Goal: Task Accomplishment & Management: Complete application form

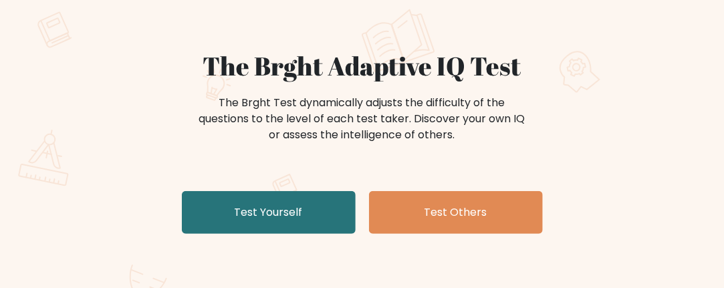
scroll to position [107, 0]
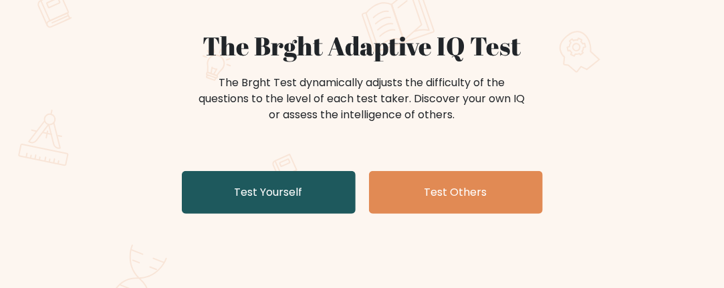
click at [280, 204] on link "Test Yourself" at bounding box center [269, 192] width 174 height 43
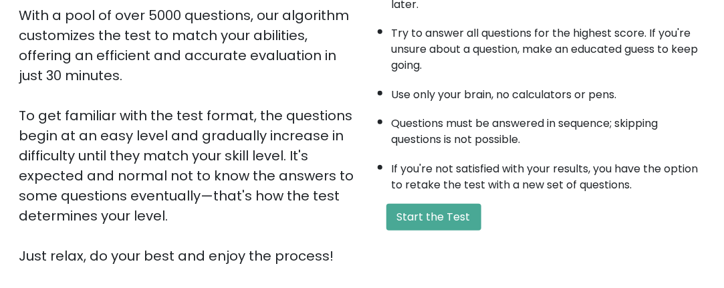
scroll to position [241, 0]
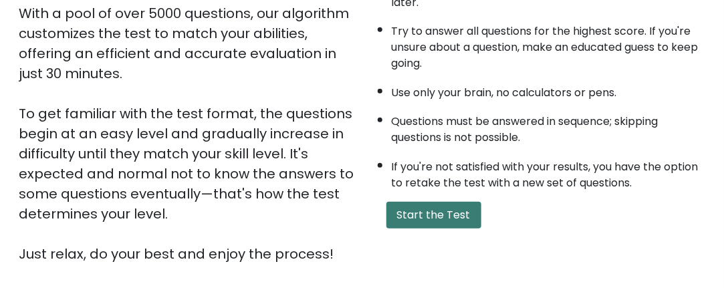
click at [421, 212] on button "Start the Test" at bounding box center [433, 215] width 95 height 27
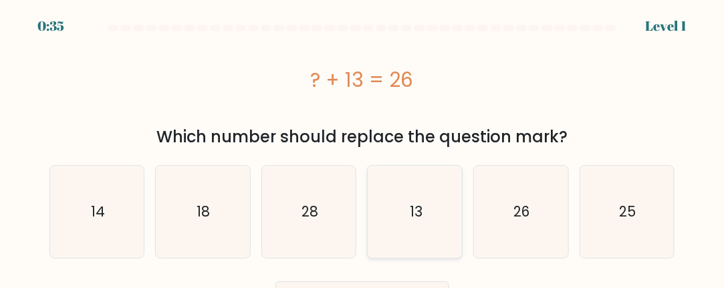
click at [418, 215] on text "13" at bounding box center [416, 211] width 13 height 19
click at [363, 148] on input "d. 13" at bounding box center [362, 145] width 1 height 3
radio input "true"
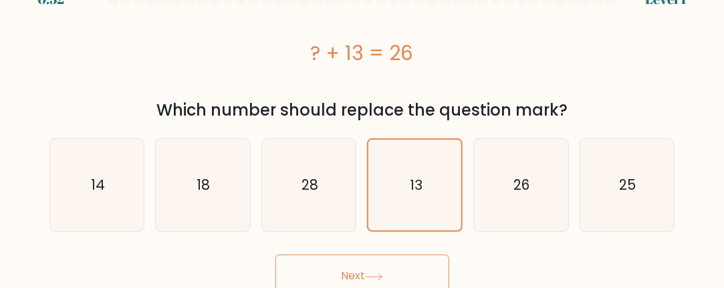
scroll to position [35, 0]
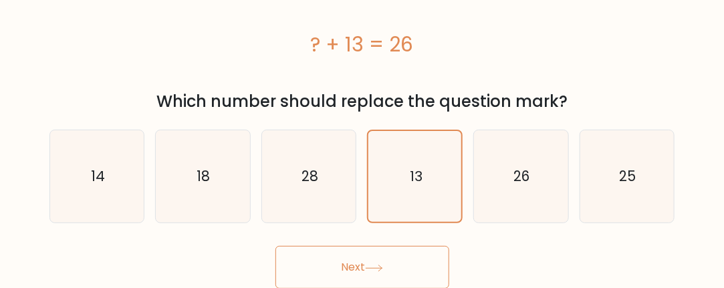
click at [378, 268] on icon at bounding box center [374, 268] width 16 height 6
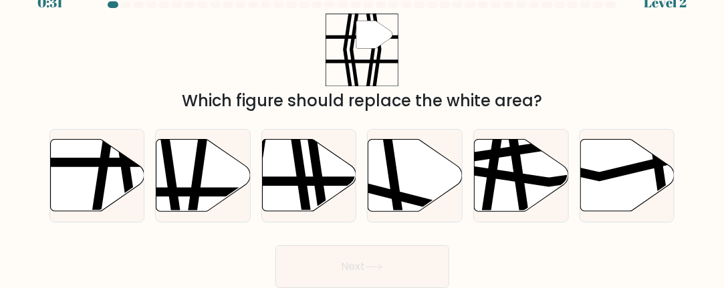
scroll to position [22, 0]
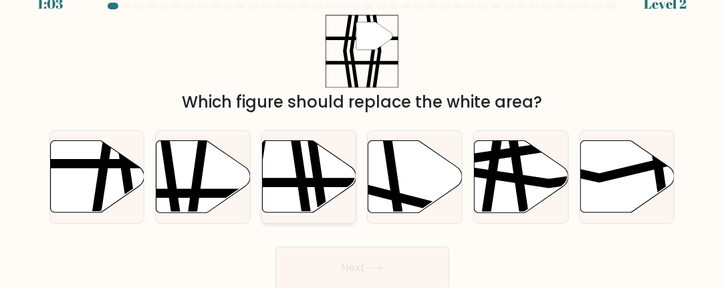
click at [319, 190] on icon at bounding box center [316, 217] width 13 height 190
click at [362, 126] on input "c." at bounding box center [362, 123] width 1 height 3
radio input "true"
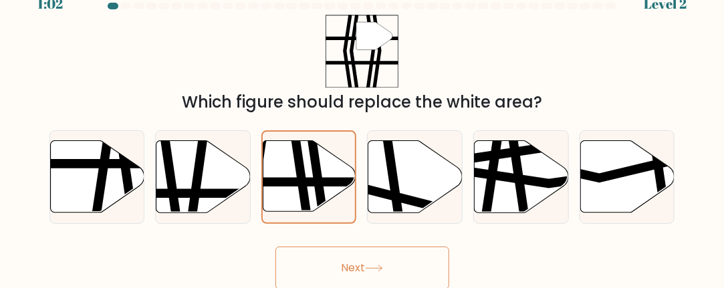
click at [397, 268] on button "Next" at bounding box center [362, 268] width 174 height 43
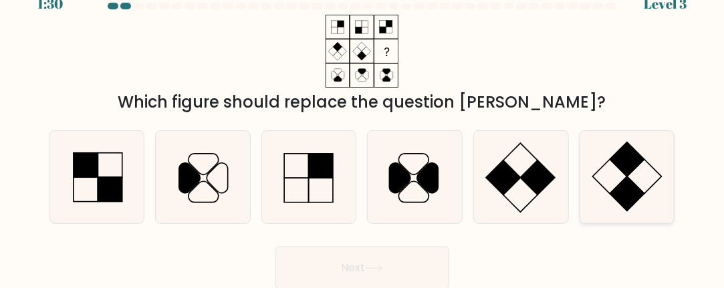
click at [621, 160] on rect at bounding box center [627, 159] width 34 height 34
click at [363, 126] on input "f." at bounding box center [362, 123] width 1 height 3
radio input "true"
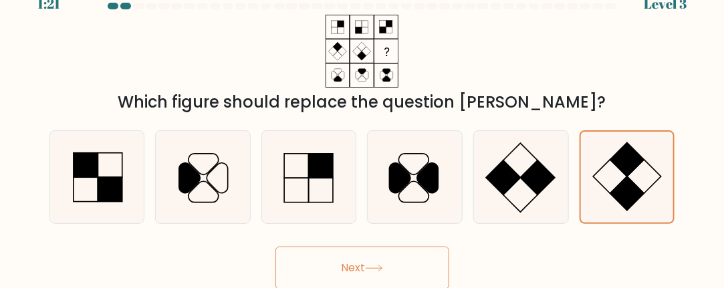
click at [387, 273] on button "Next" at bounding box center [362, 268] width 174 height 43
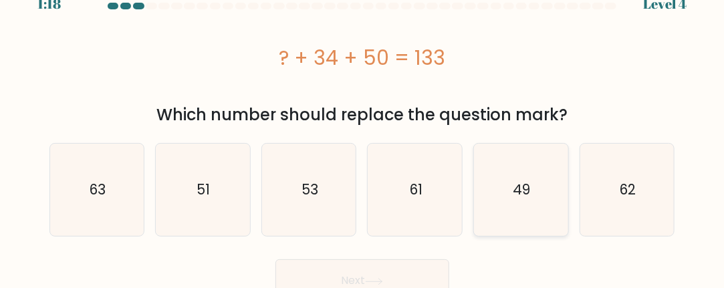
click at [530, 156] on icon "49" at bounding box center [521, 190] width 92 height 92
click at [363, 126] on input "e. 49" at bounding box center [362, 123] width 1 height 3
radio input "true"
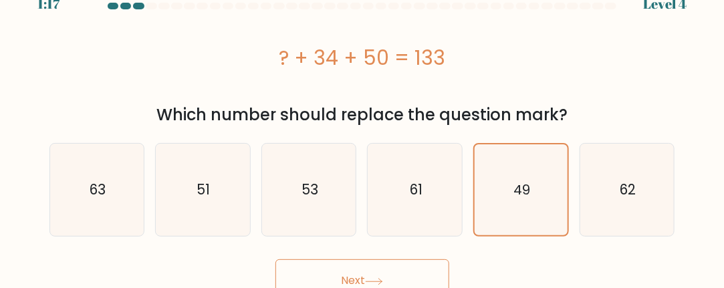
click at [400, 269] on button "Next" at bounding box center [362, 280] width 174 height 43
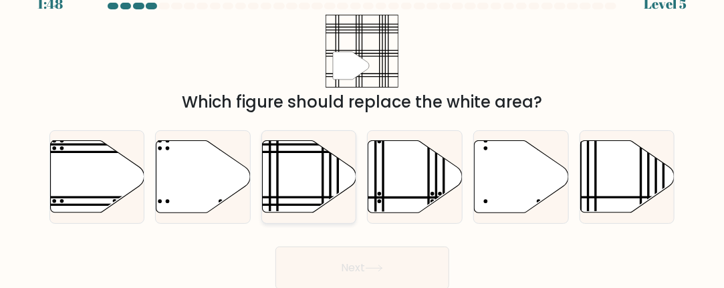
click at [302, 156] on icon at bounding box center [309, 176] width 94 height 72
click at [362, 126] on input "c." at bounding box center [362, 123] width 1 height 3
radio input "true"
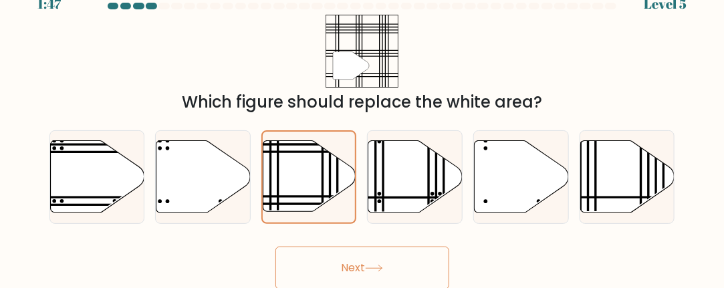
click at [381, 255] on button "Next" at bounding box center [362, 268] width 174 height 43
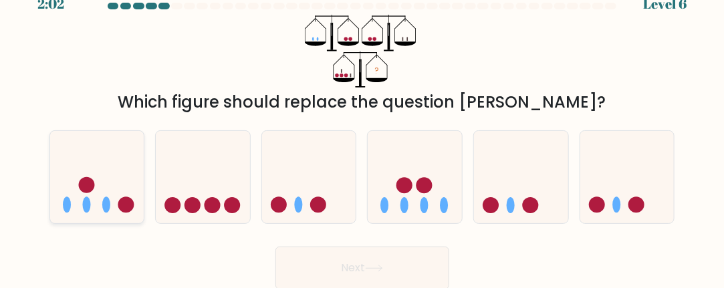
click at [108, 200] on ellipse at bounding box center [106, 205] width 8 height 16
click at [362, 126] on input "a." at bounding box center [362, 123] width 1 height 3
radio input "true"
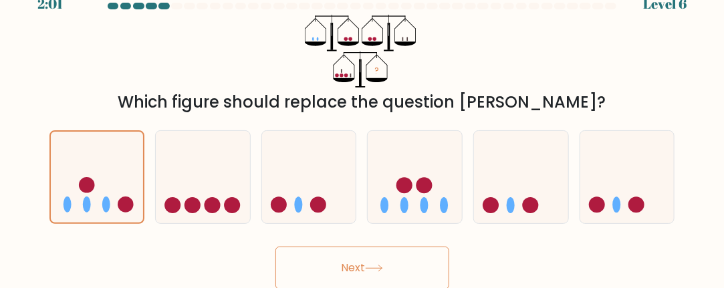
click at [368, 266] on button "Next" at bounding box center [362, 268] width 174 height 43
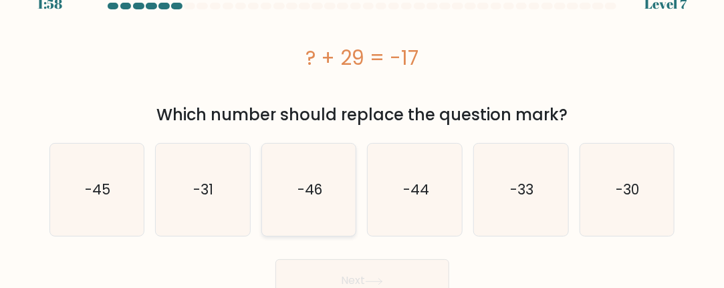
click at [308, 173] on icon "-46" at bounding box center [309, 190] width 92 height 92
click at [362, 126] on input "c. -46" at bounding box center [362, 123] width 1 height 3
radio input "true"
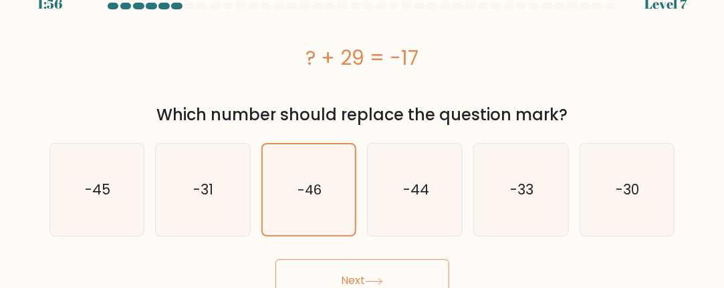
click at [391, 272] on button "Next" at bounding box center [362, 280] width 174 height 43
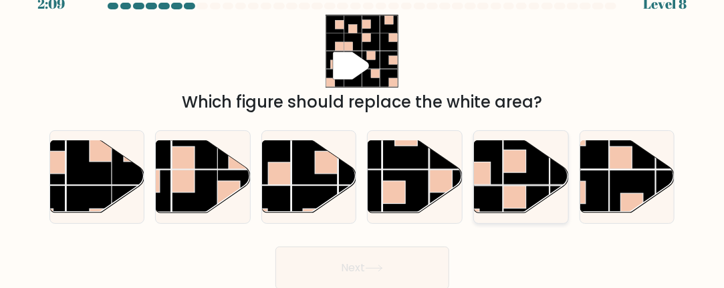
click at [514, 168] on rect at bounding box center [515, 161] width 23 height 23
click at [363, 126] on input "e." at bounding box center [362, 123] width 1 height 3
radio input "true"
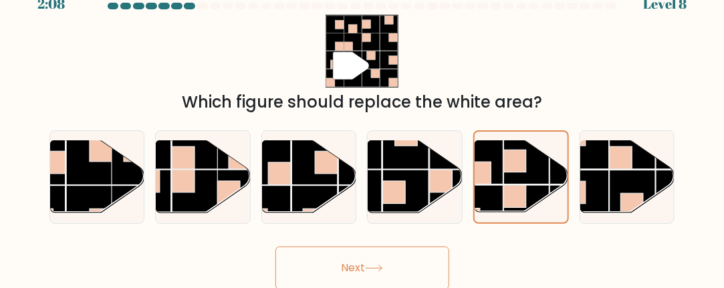
click at [376, 271] on icon at bounding box center [374, 268] width 18 height 7
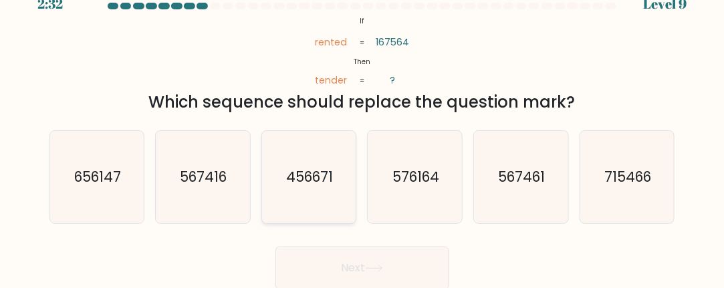
click at [316, 207] on icon "456671" at bounding box center [309, 177] width 92 height 92
click at [362, 126] on input "c. 456671" at bounding box center [362, 123] width 1 height 3
radio input "true"
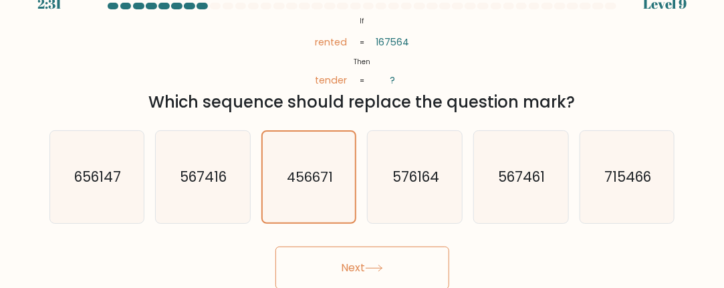
click at [381, 271] on button "Next" at bounding box center [362, 268] width 174 height 43
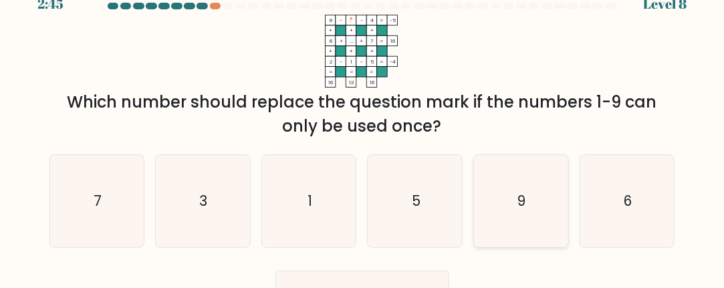
click at [536, 191] on icon "9" at bounding box center [521, 201] width 92 height 92
click at [363, 126] on input "e. 9" at bounding box center [362, 123] width 1 height 3
radio input "true"
click at [411, 277] on button "Next" at bounding box center [362, 292] width 174 height 43
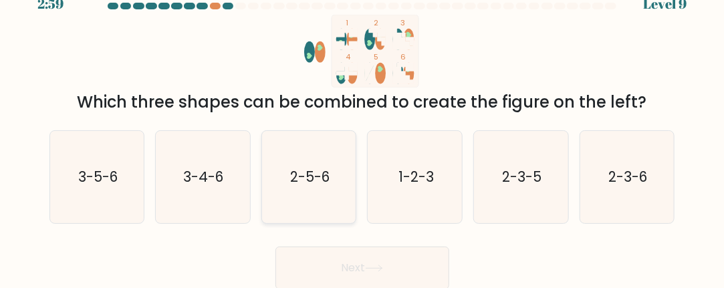
click at [304, 197] on icon "2-5-6" at bounding box center [309, 177] width 92 height 92
click at [362, 126] on input "c. 2-5-6" at bounding box center [362, 123] width 1 height 3
radio input "true"
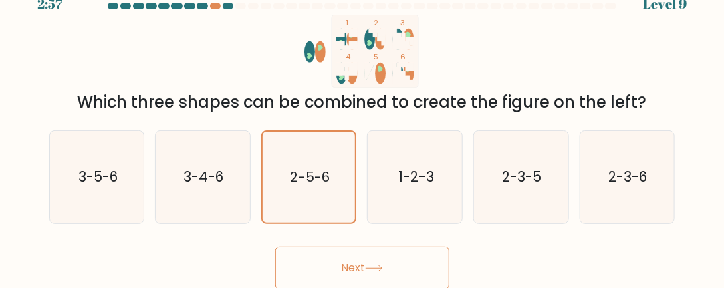
click at [370, 257] on button "Next" at bounding box center [362, 268] width 174 height 43
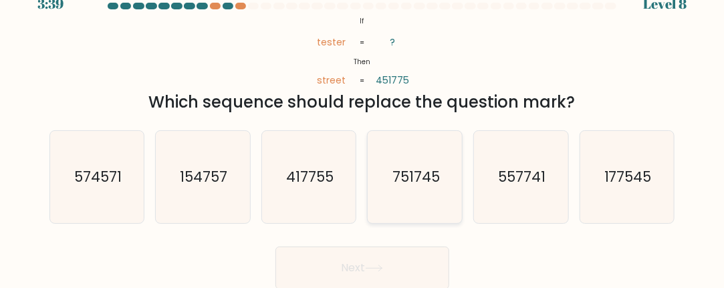
click at [443, 184] on icon "751745" at bounding box center [415, 177] width 92 height 92
click at [363, 126] on input "d. 751745" at bounding box center [362, 123] width 1 height 3
radio input "true"
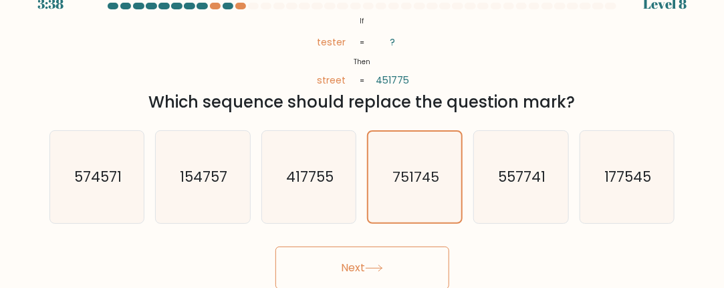
click at [391, 265] on button "Next" at bounding box center [362, 268] width 174 height 43
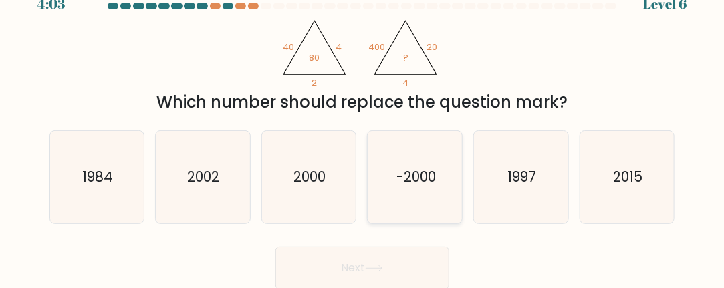
click at [427, 157] on icon "-2000" at bounding box center [415, 177] width 92 height 92
click at [363, 126] on input "d. -2000" at bounding box center [362, 123] width 1 height 3
radio input "true"
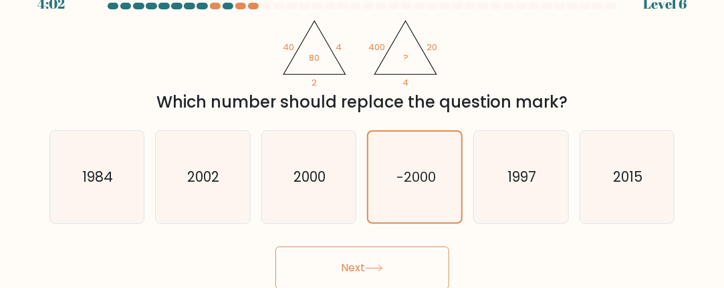
click at [368, 259] on button "Next" at bounding box center [362, 268] width 174 height 43
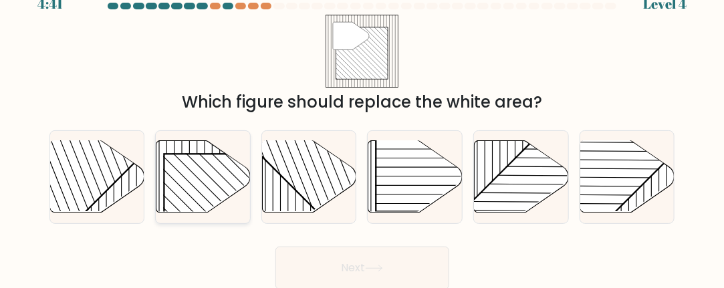
click at [218, 191] on rect at bounding box center [231, 221] width 135 height 135
click at [362, 126] on input "b." at bounding box center [362, 123] width 1 height 3
radio input "true"
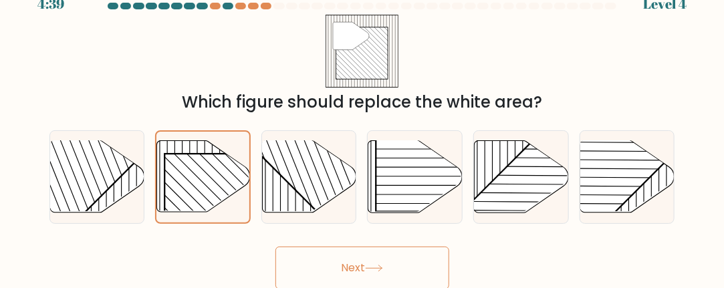
click at [393, 263] on button "Next" at bounding box center [362, 268] width 174 height 43
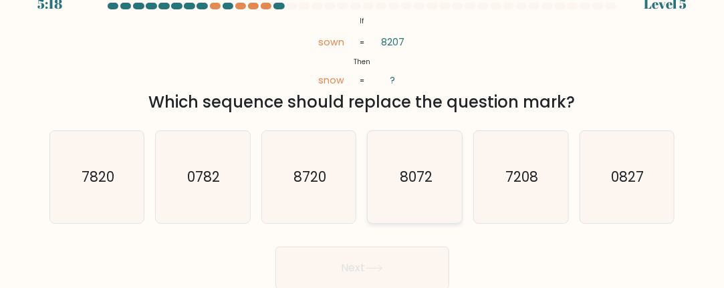
click at [463, 154] on div "8072" at bounding box center [415, 177] width 96 height 94
click at [363, 126] on input "d. 8072" at bounding box center [362, 123] width 1 height 3
radio input "true"
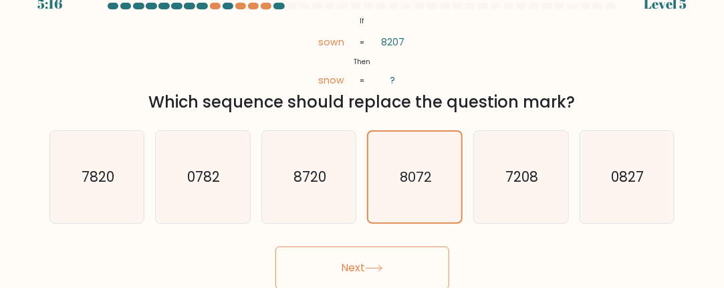
click at [356, 285] on button "Next" at bounding box center [362, 268] width 174 height 43
